Goal: Task Accomplishment & Management: Complete application form

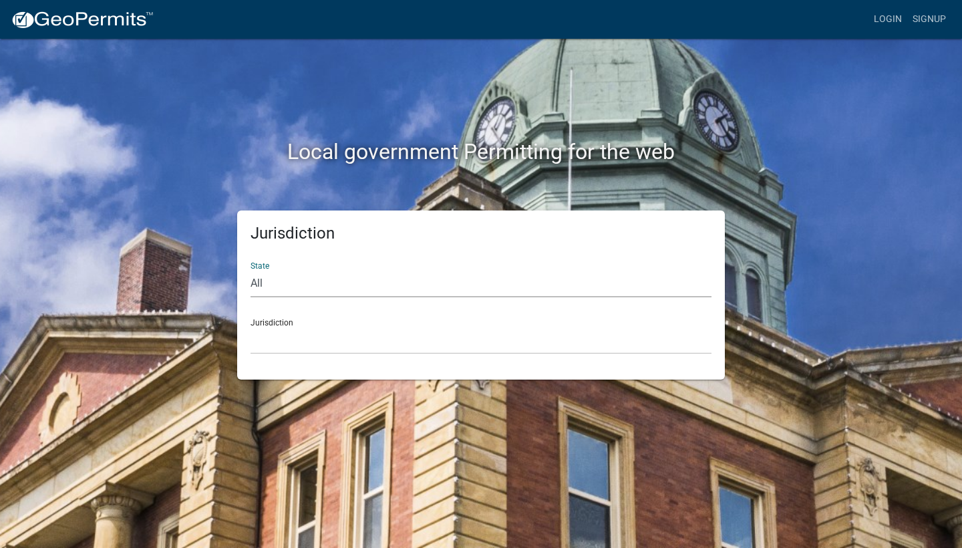
select select "[US_STATE]"
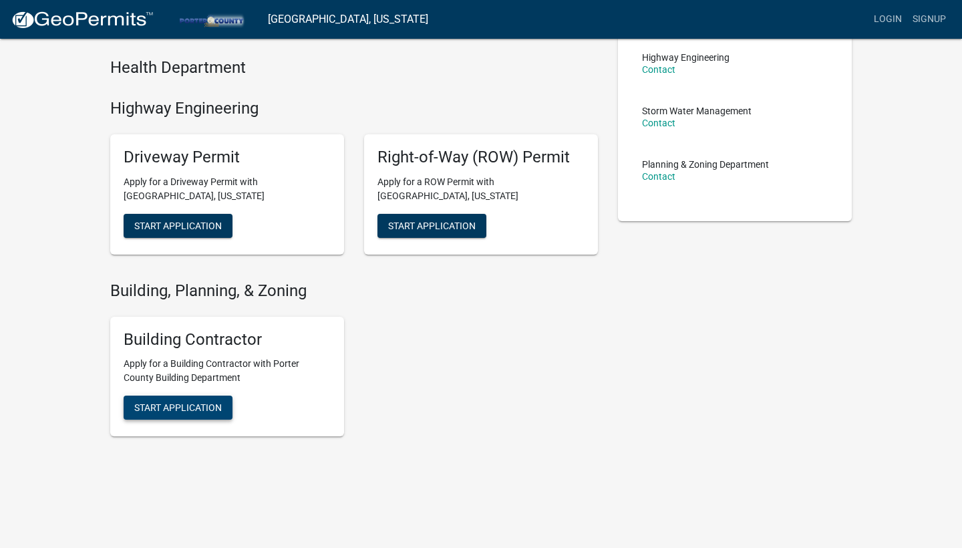
scroll to position [260, 0]
click at [184, 408] on span "Start Application" at bounding box center [178, 408] width 88 height 11
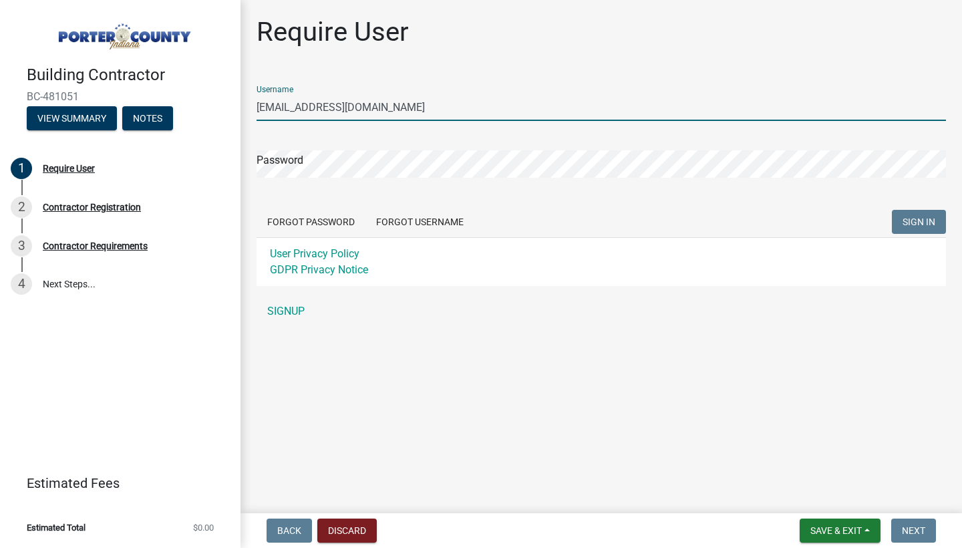
type input "[EMAIL_ADDRESS][DOMAIN_NAME]"
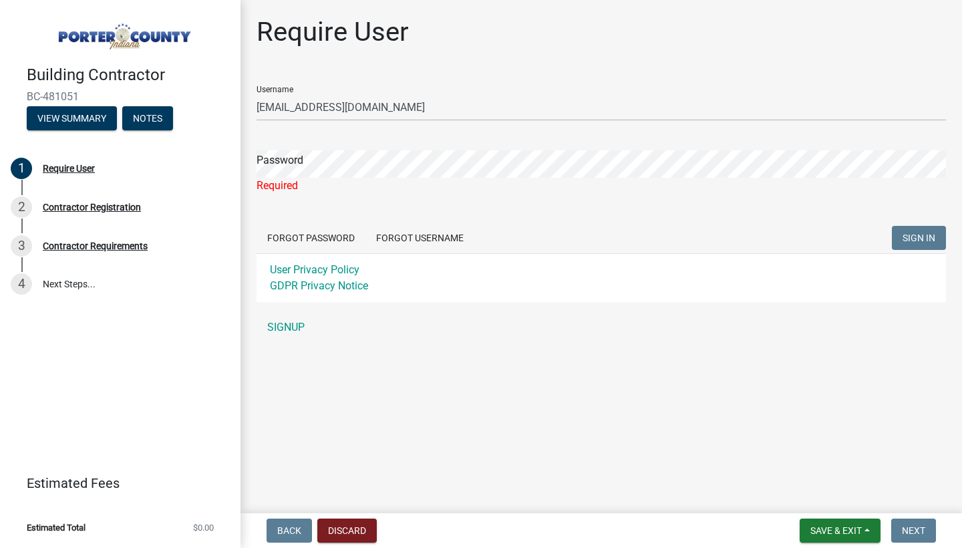
click at [463, 206] on form "Username [EMAIL_ADDRESS][DOMAIN_NAME] Password Required Forgot Password Forgot …" at bounding box center [602, 188] width 690 height 227
click at [293, 321] on link "SIGNUP" at bounding box center [602, 327] width 690 height 27
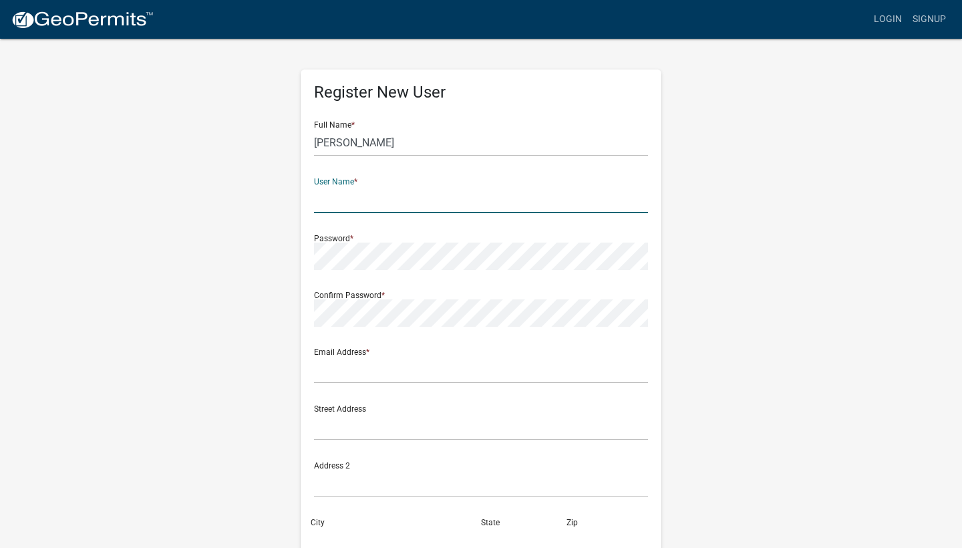
click at [399, 126] on div "Full Name * [PERSON_NAME]" at bounding box center [481, 133] width 334 height 46
click at [390, 144] on input "[PERSON_NAME]" at bounding box center [481, 142] width 334 height 27
type input "[PERSON_NAME]"
click at [412, 205] on input "text" at bounding box center [481, 199] width 334 height 27
type input "[EMAIL_ADDRESS][DOMAIN_NAME]"
